Goal: Navigation & Orientation: Find specific page/section

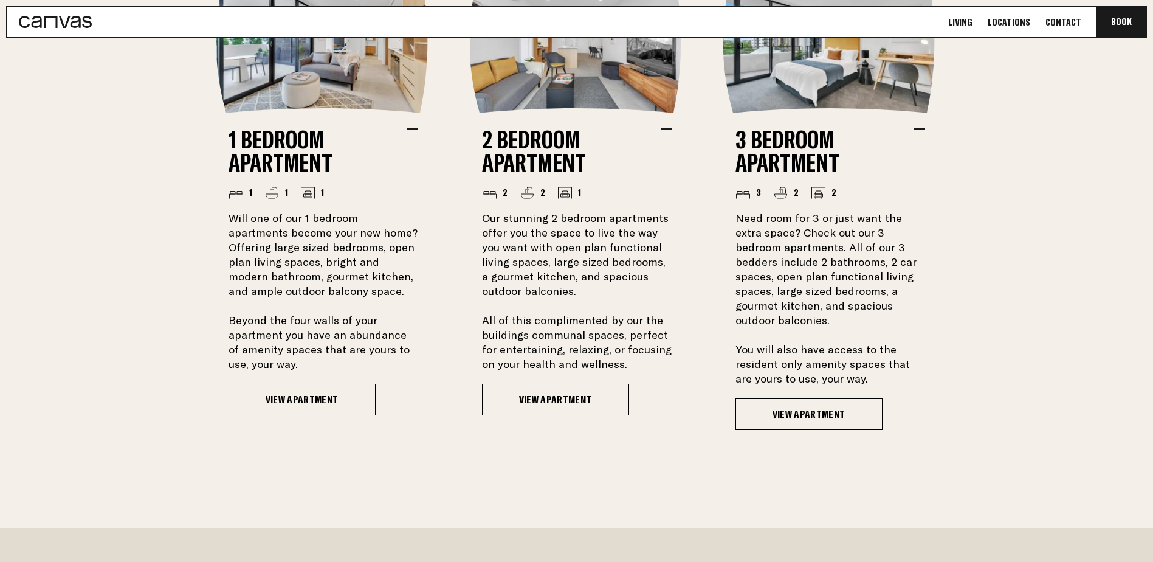
scroll to position [973, 0]
click at [57, 29] on link at bounding box center [49, 22] width 85 height 30
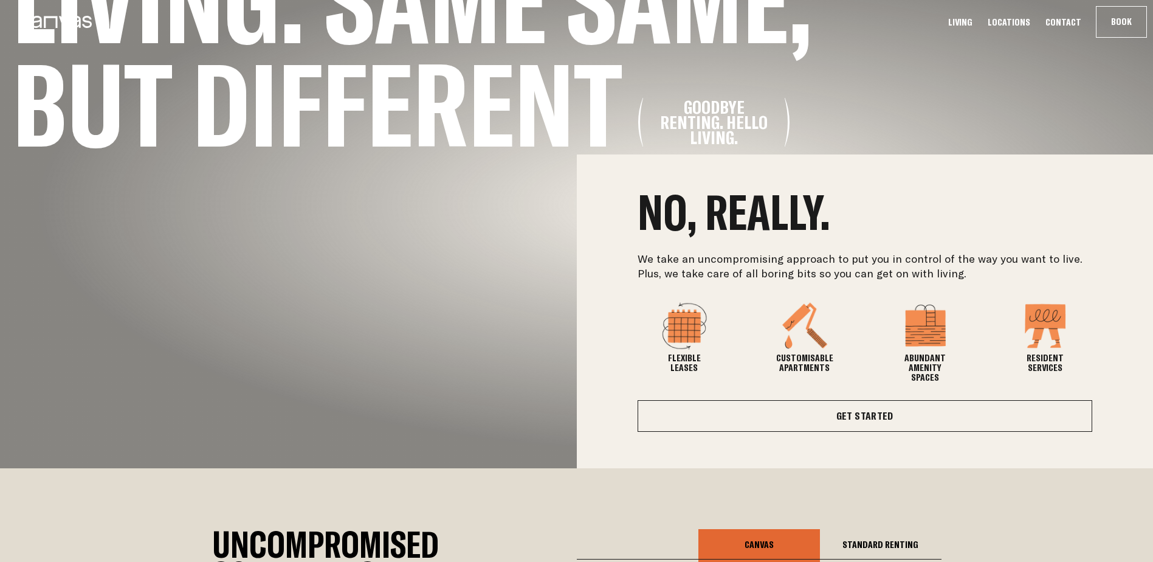
scroll to position [205, 0]
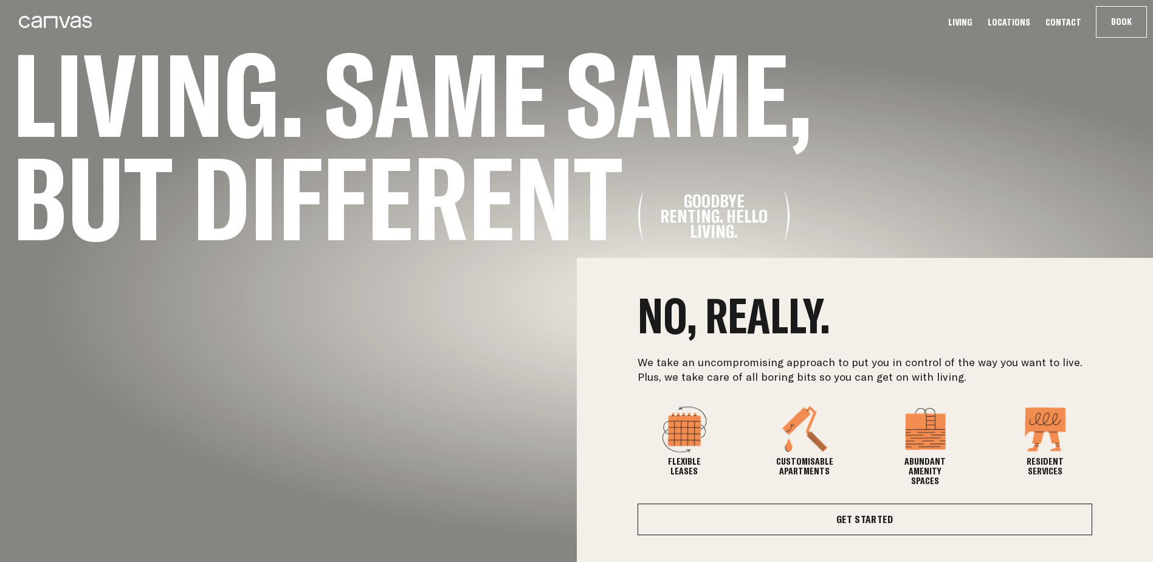
click at [1014, 26] on link "Locations" at bounding box center [1009, 22] width 50 height 13
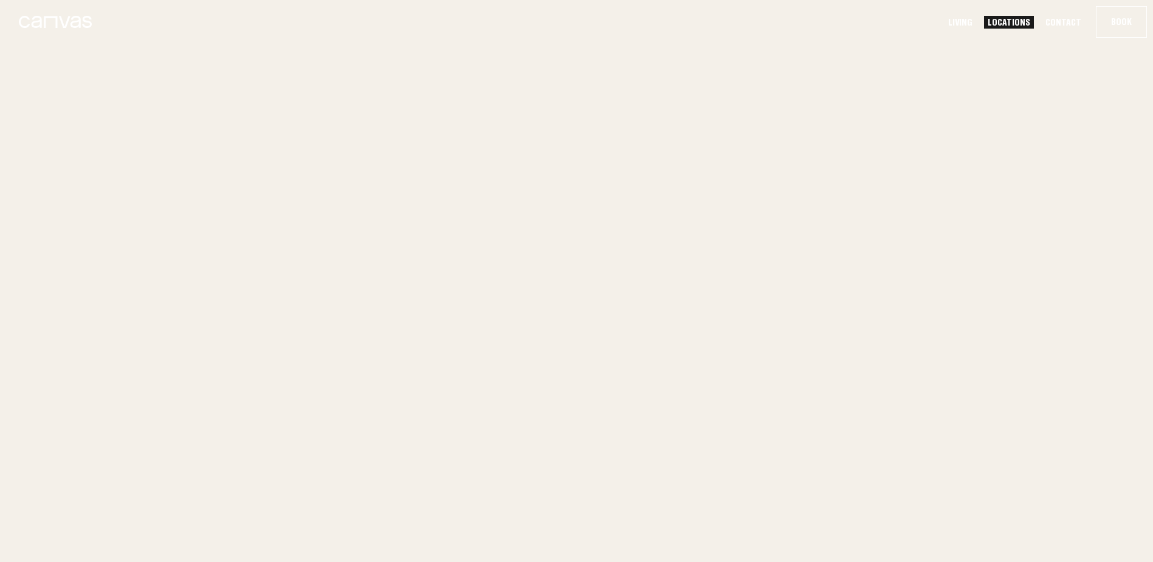
click at [1022, 23] on link "Locations" at bounding box center [1009, 22] width 50 height 13
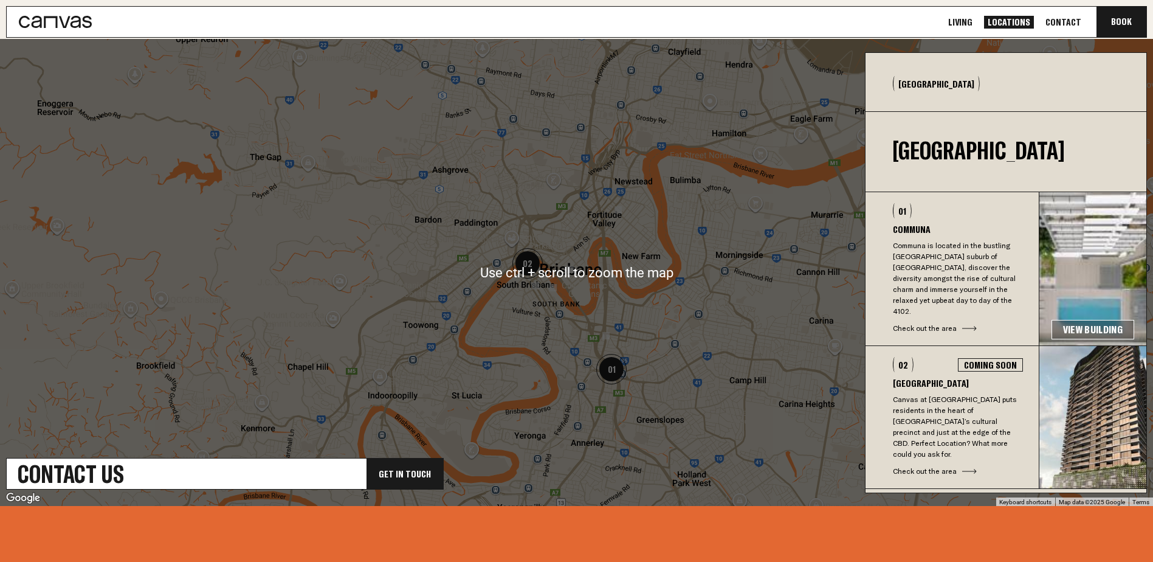
click at [609, 373] on img "01" at bounding box center [612, 369] width 40 height 40
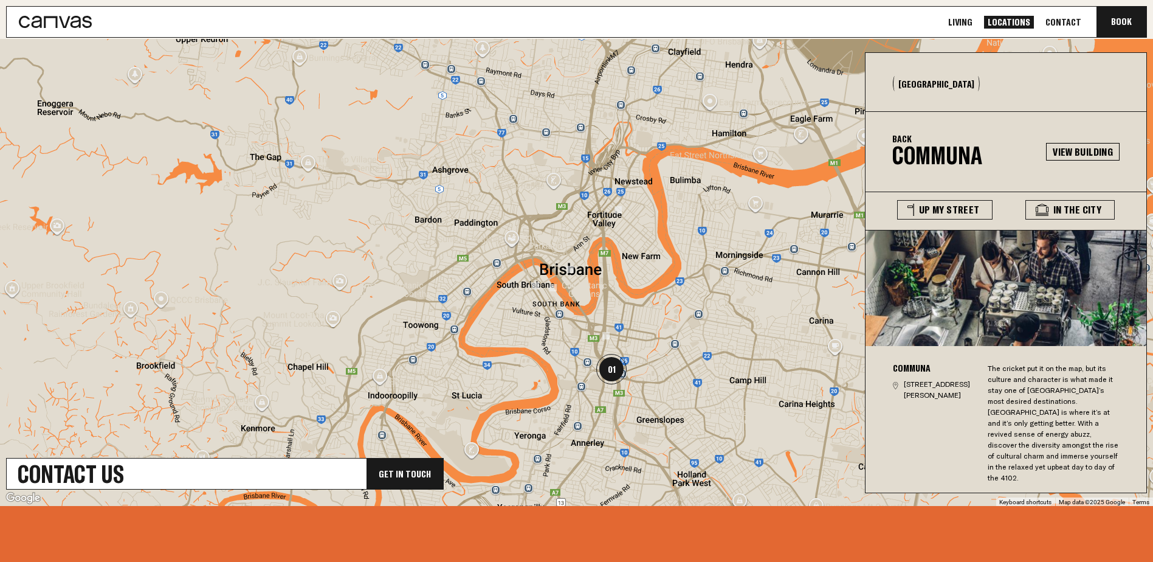
click at [906, 364] on h3 "Communa" at bounding box center [934, 368] width 83 height 10
click at [1083, 144] on link "View Building" at bounding box center [1083, 152] width 74 height 18
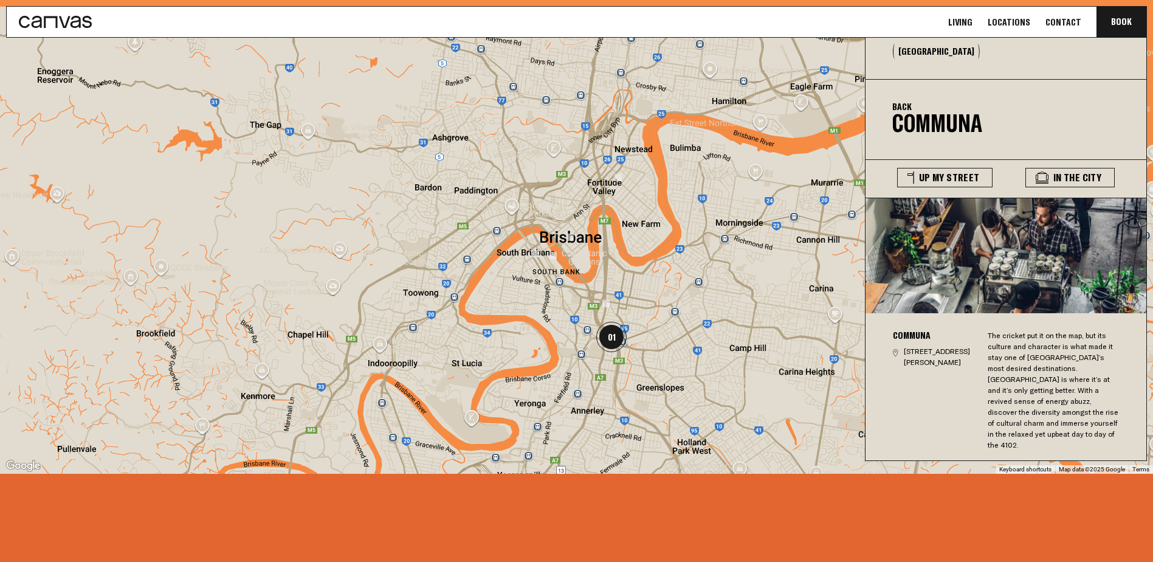
click at [610, 317] on img "01" at bounding box center [612, 337] width 40 height 40
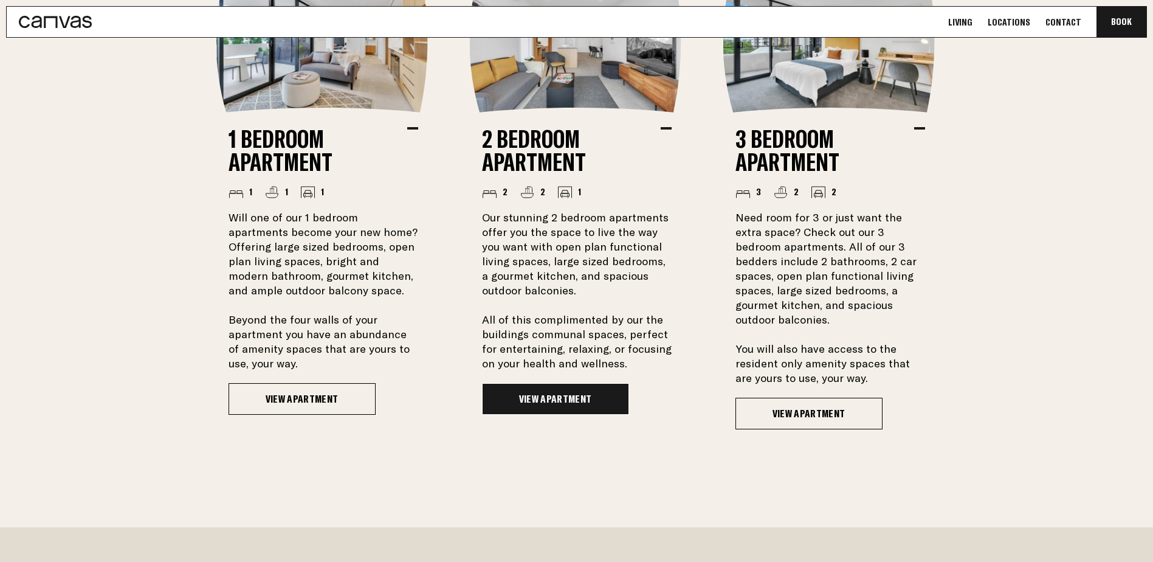
click at [578, 385] on link "View Apartment" at bounding box center [555, 399] width 147 height 32
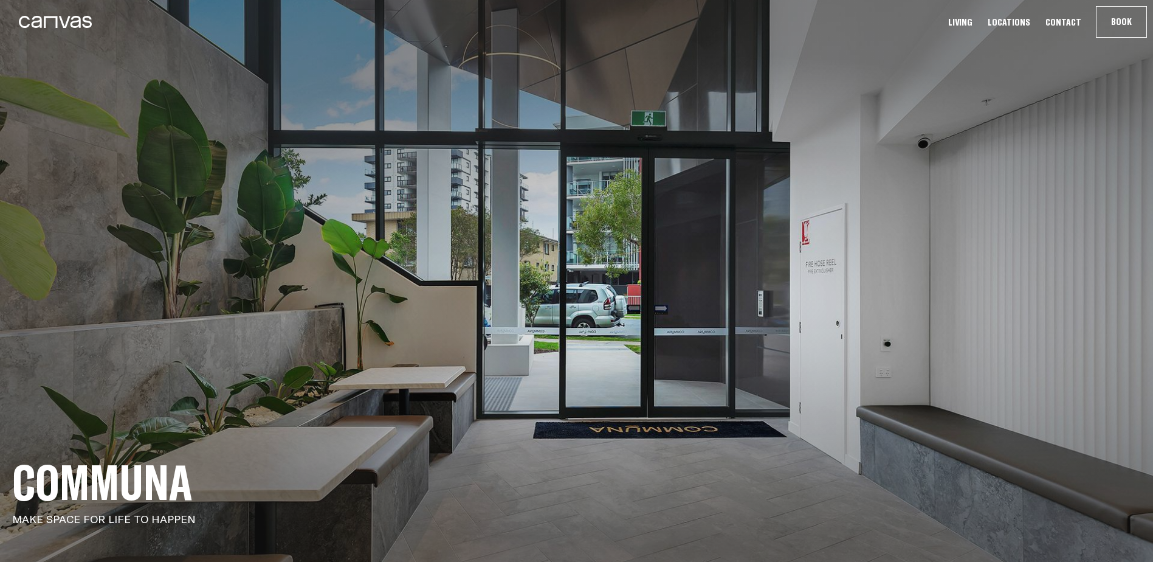
drag, startPoint x: 589, startPoint y: 113, endPoint x: 592, endPoint y: 199, distance: 86.4
click at [592, 199] on section "Communa MAKE SPACE FOR LIFE TO HAPPEN" at bounding box center [576, 281] width 1153 height 562
click at [114, 486] on h1 "Communa" at bounding box center [576, 482] width 1129 height 43
click at [118, 478] on h1 "Communa" at bounding box center [576, 482] width 1129 height 43
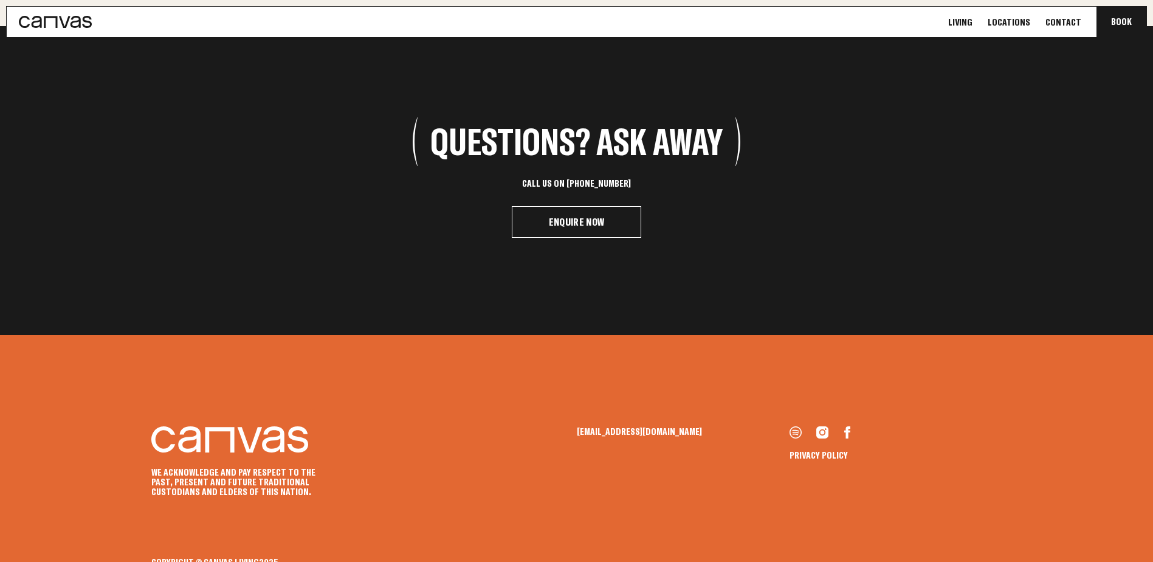
scroll to position [2043, 0]
click at [1010, 19] on link "Locations" at bounding box center [1009, 22] width 50 height 13
click at [1014, 25] on link "Locations" at bounding box center [1009, 22] width 50 height 13
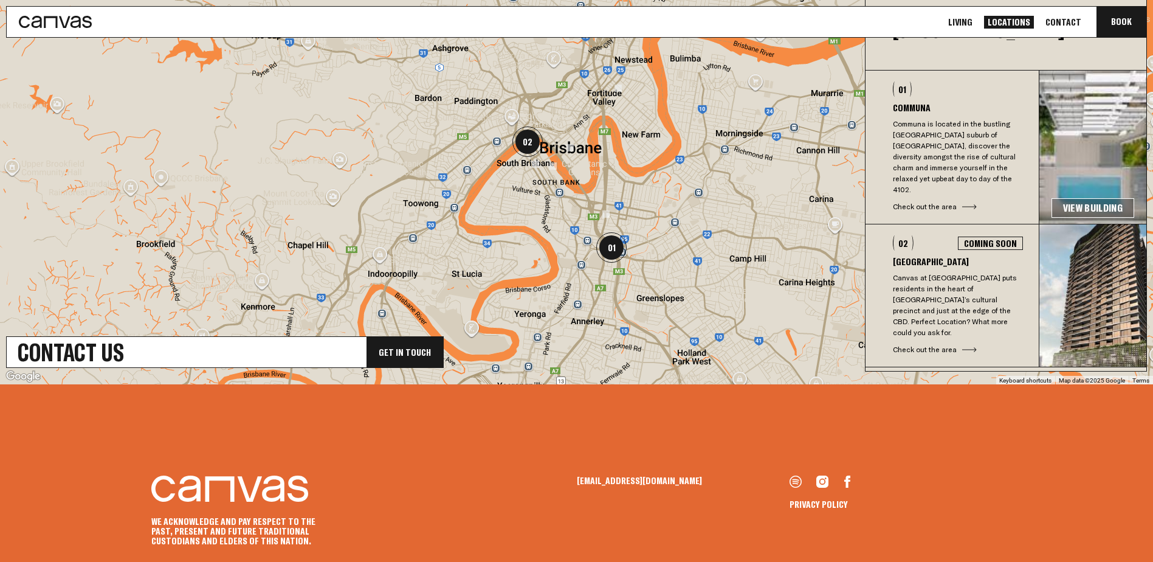
click at [943, 148] on p "Communa is located in the bustling [GEOGRAPHIC_DATA] suburb of [GEOGRAPHIC_DATA…" at bounding box center [958, 157] width 130 height 77
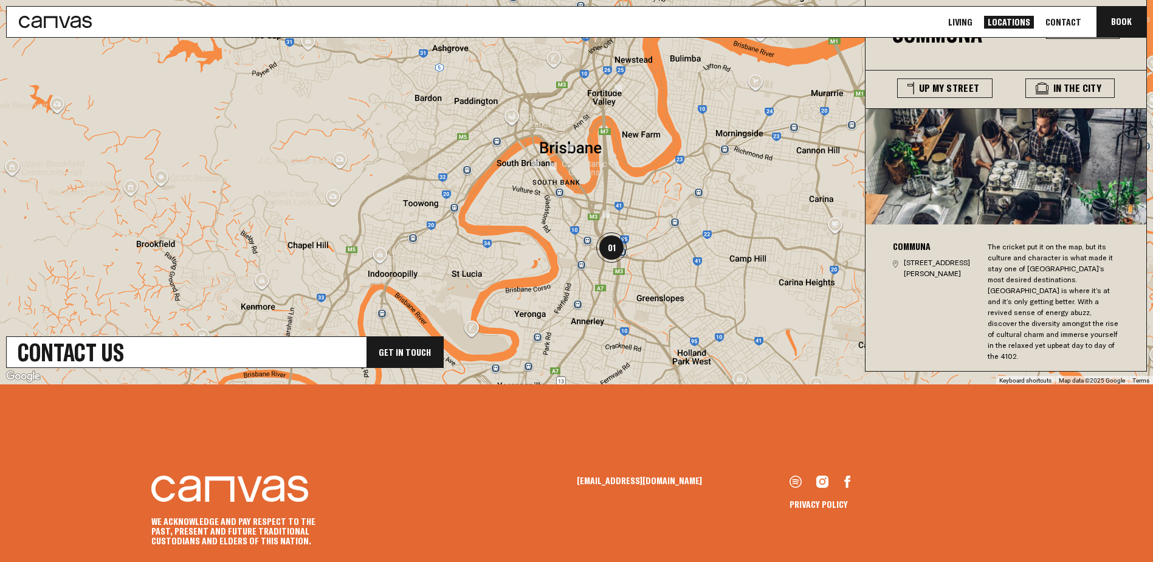
click at [897, 263] on circle at bounding box center [896, 263] width 2 height 2
click at [608, 248] on img "01" at bounding box center [612, 247] width 40 height 40
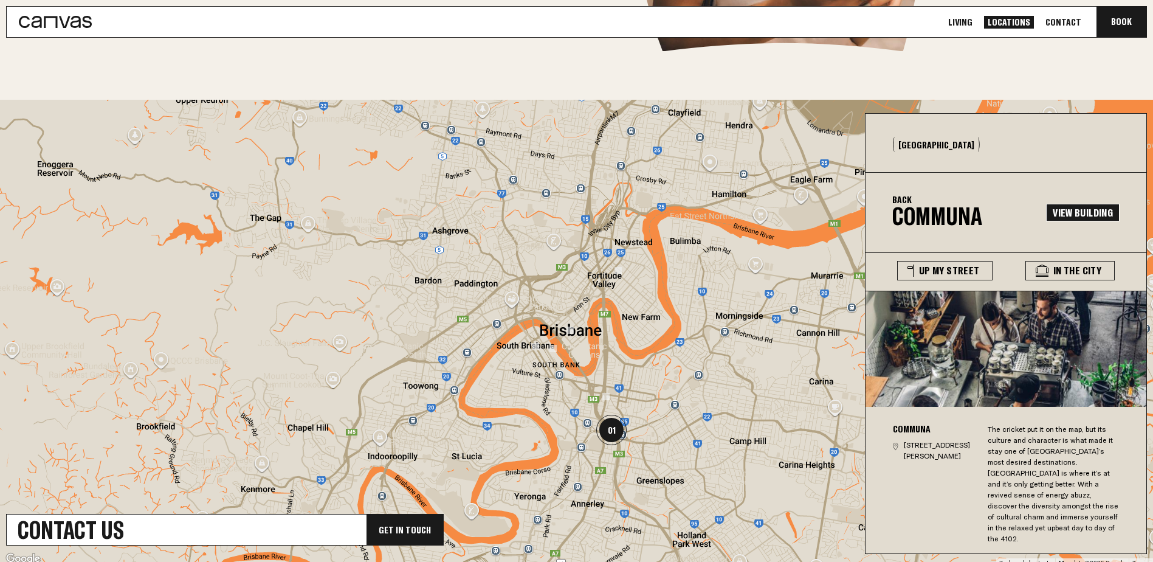
click at [1085, 213] on link "View Building" at bounding box center [1083, 213] width 74 height 18
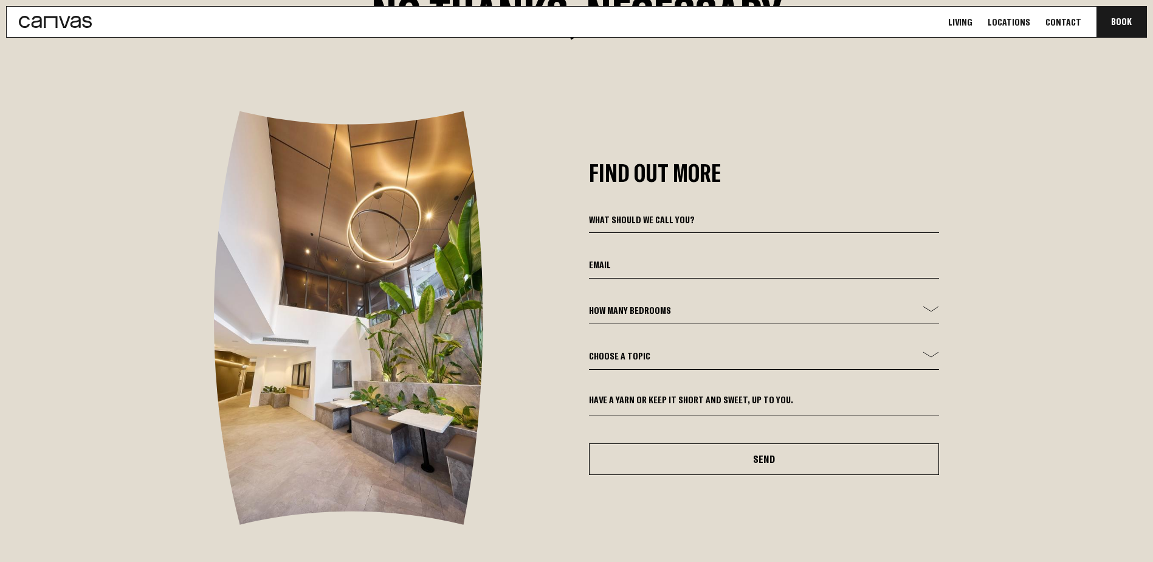
click at [690, 349] on select "Choose a topic General Enquiry Booking Enquiry Other" at bounding box center [764, 359] width 351 height 21
click at [556, 308] on div "Find Out More How many bedrooms - 1 Bed 2 Bed 3 Bed Choose a topic General Enqu…" at bounding box center [577, 317] width 900 height 413
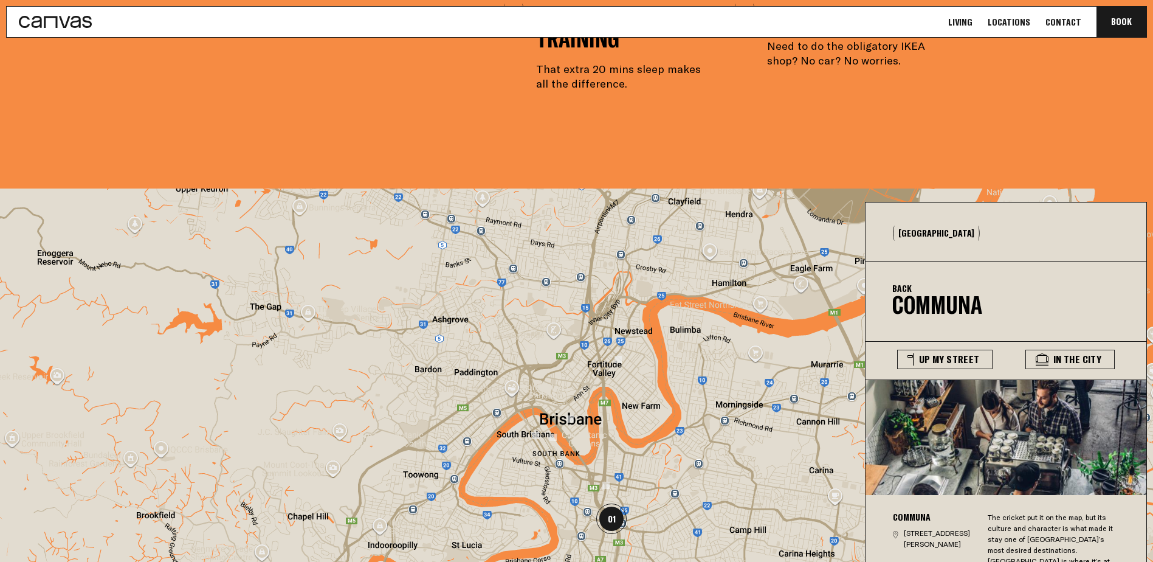
scroll to position [2858, 0]
click at [931, 350] on button "Up My Street" at bounding box center [944, 359] width 95 height 19
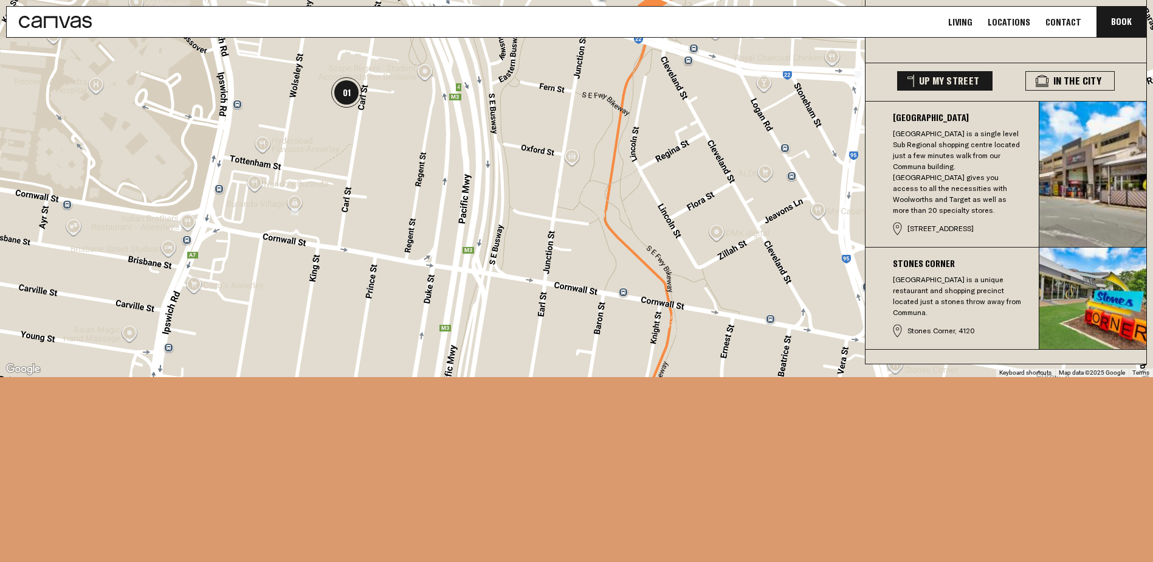
scroll to position [3148, 0]
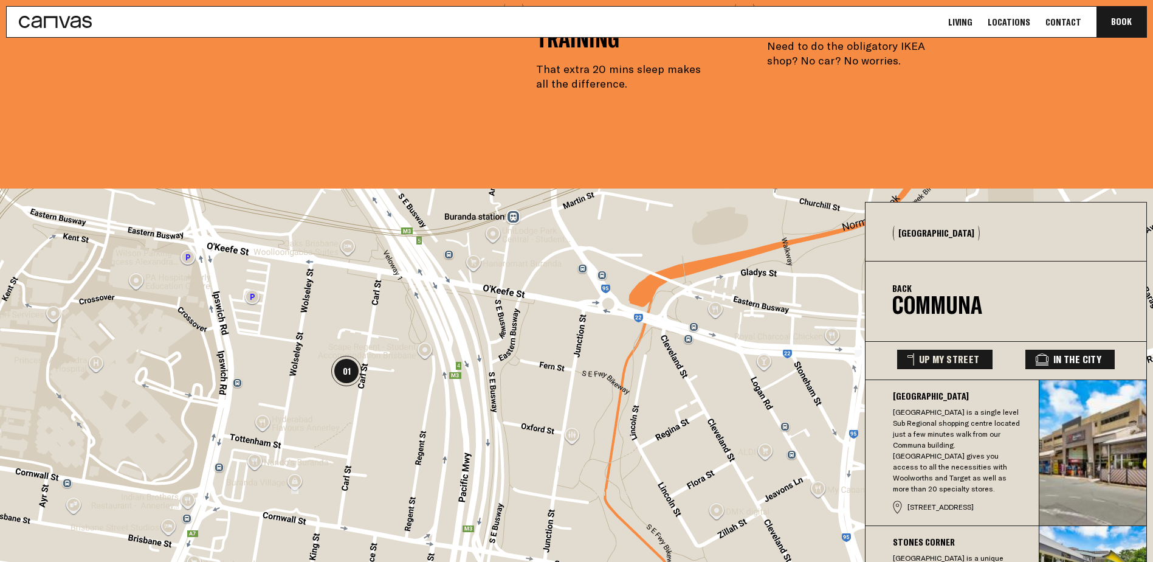
click at [1069, 350] on button "In The City" at bounding box center [1070, 359] width 89 height 19
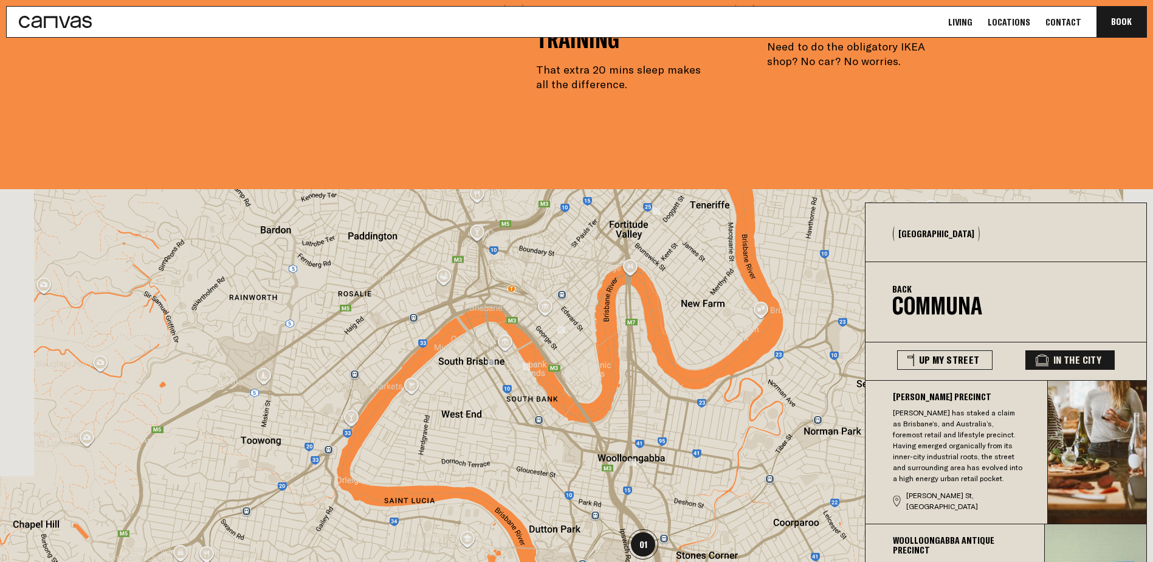
drag, startPoint x: 629, startPoint y: 381, endPoint x: 614, endPoint y: 283, distance: 99.6
click at [616, 283] on div at bounding box center [576, 422] width 1153 height 467
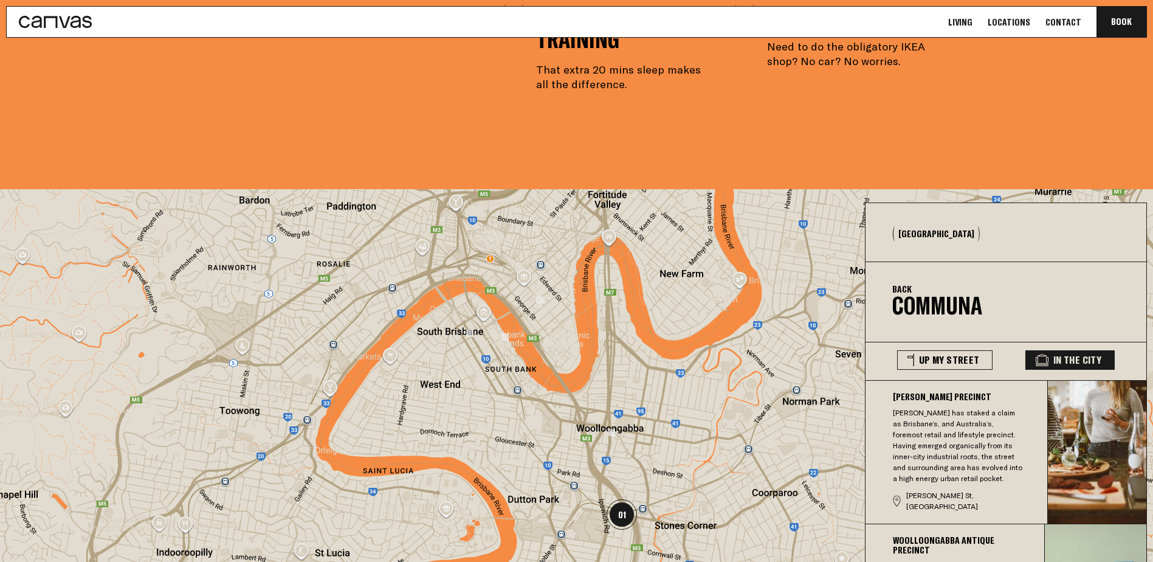
click at [617, 424] on img at bounding box center [611, 432] width 17 height 17
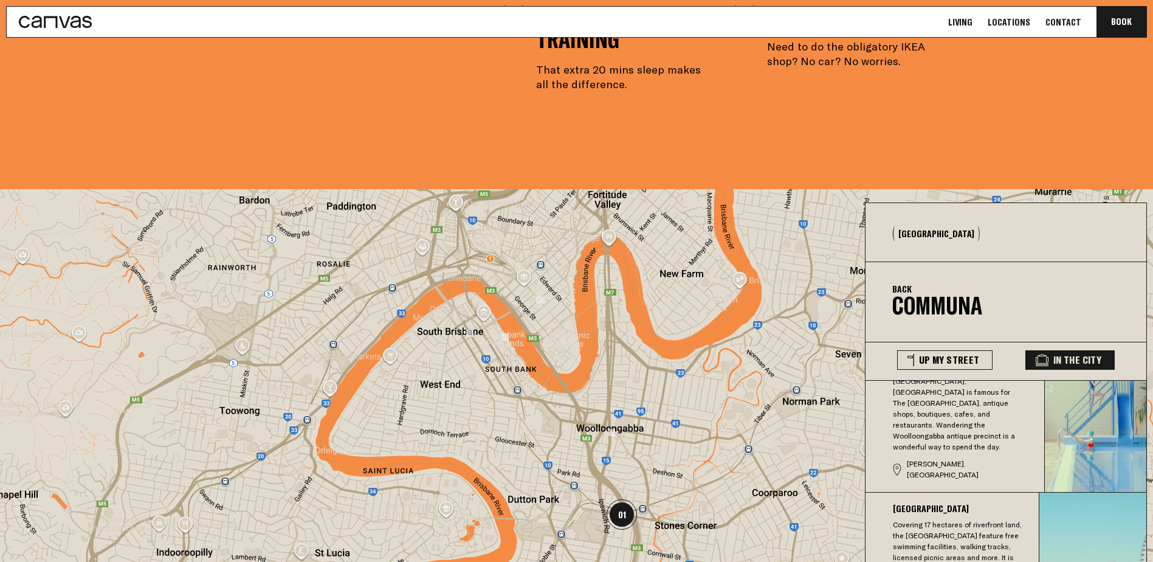
click at [619, 494] on img "01" at bounding box center [622, 514] width 40 height 40
click at [939, 282] on div "Back Communa" at bounding box center [970, 301] width 154 height 38
click at [913, 282] on div "Back Communa" at bounding box center [970, 301] width 154 height 38
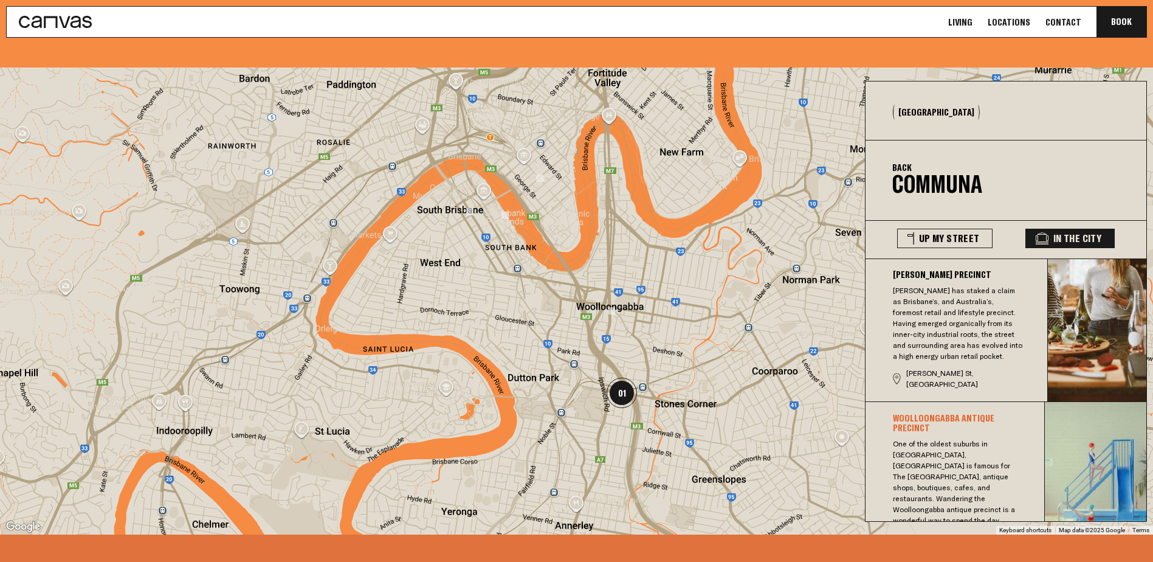
scroll to position [0, 0]
click at [925, 160] on div "Back Communa" at bounding box center [970, 179] width 154 height 38
